Goal: Task Accomplishment & Management: Manage account settings

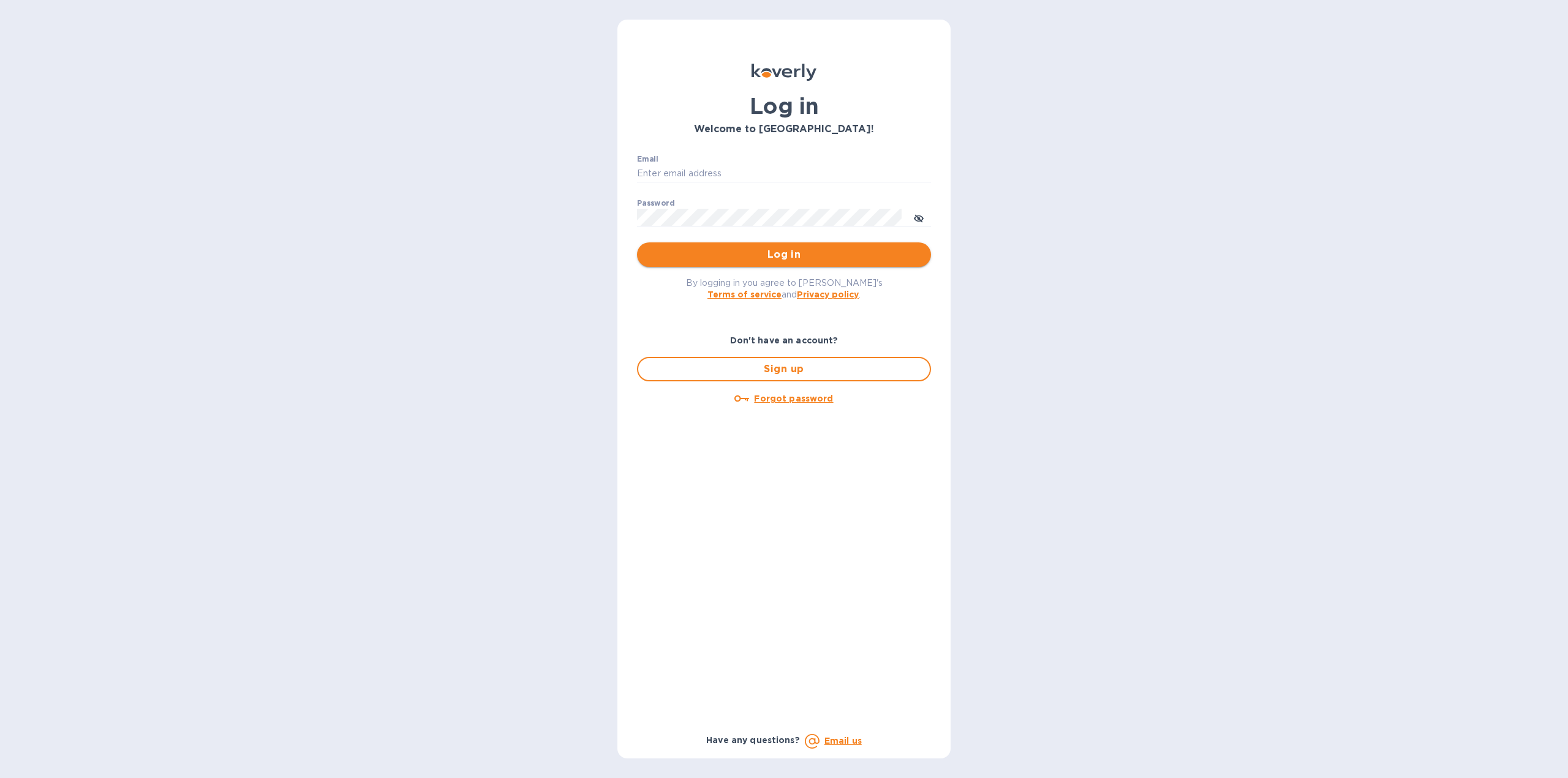
type input "[US_STATE][DOMAIN_NAME][EMAIL_ADDRESS][DOMAIN_NAME]"
click at [736, 250] on span "Log in" at bounding box center [784, 254] width 275 height 15
